Goal: Task Accomplishment & Management: Complete application form

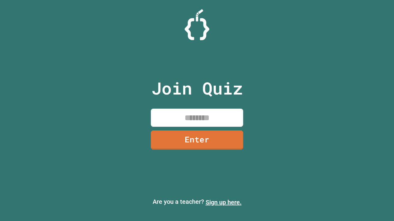
click at [223, 203] on link "Sign up here." at bounding box center [223, 202] width 36 height 7
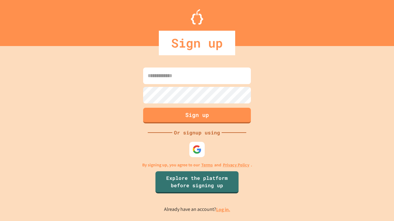
click at [223, 210] on link "Log in." at bounding box center [223, 210] width 14 height 6
